Goal: Task Accomplishment & Management: Manage account settings

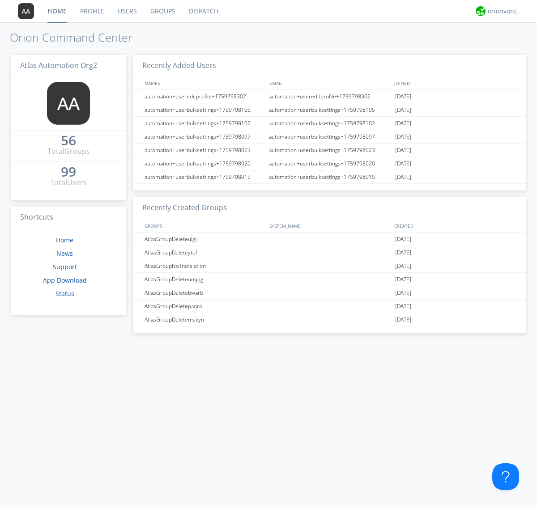
click at [162, 11] on link "Groups" at bounding box center [163, 11] width 38 height 22
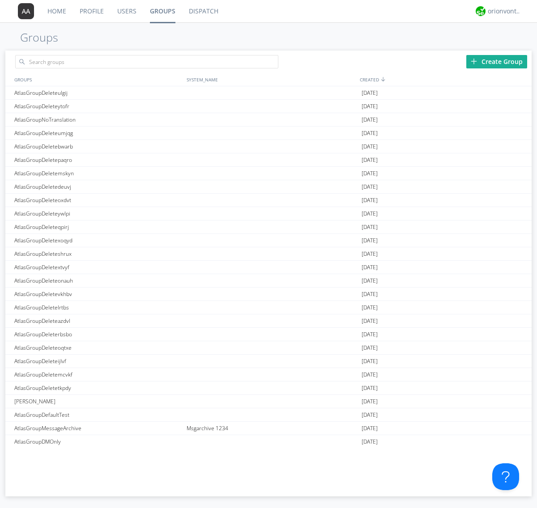
click at [497, 61] on div "Create Group" at bounding box center [496, 61] width 61 height 13
click at [162, 11] on link "Groups" at bounding box center [162, 11] width 39 height 22
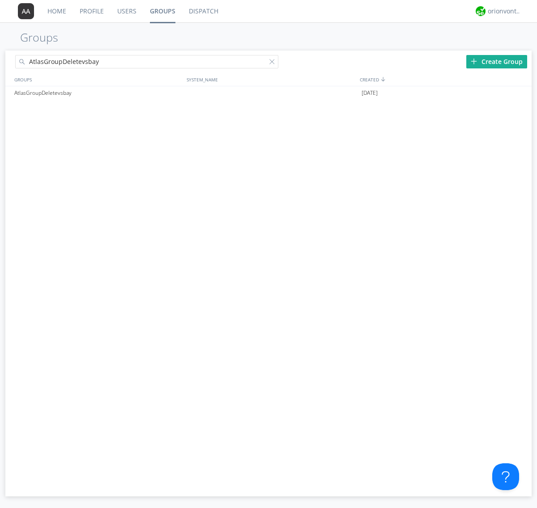
type input "AtlasGroupDeletevsbay"
click at [274, 63] on div at bounding box center [273, 63] width 9 height 9
type input "AtlasGroupDeletevsbay"
click at [98, 93] on div "AtlasGroupDeletevsbay" at bounding box center [98, 92] width 172 height 13
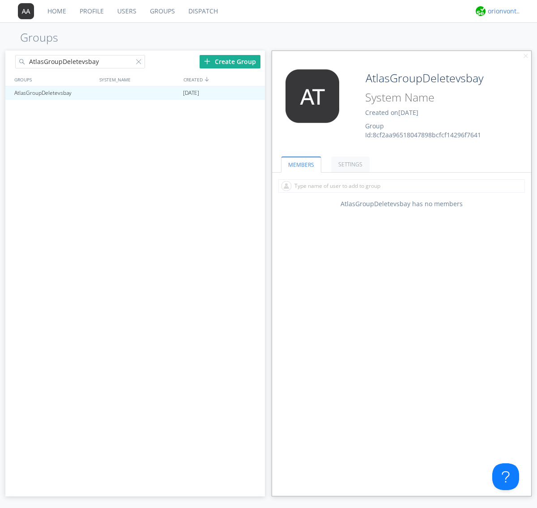
click at [349, 164] on link "SETTINGS" at bounding box center [350, 165] width 38 height 16
click at [502, 11] on div "orionvontas+atlas+automation+org2" at bounding box center [505, 11] width 34 height 9
click at [509, 47] on div "Log Out" at bounding box center [509, 47] width 46 height 16
